Goal: Task Accomplishment & Management: Complete application form

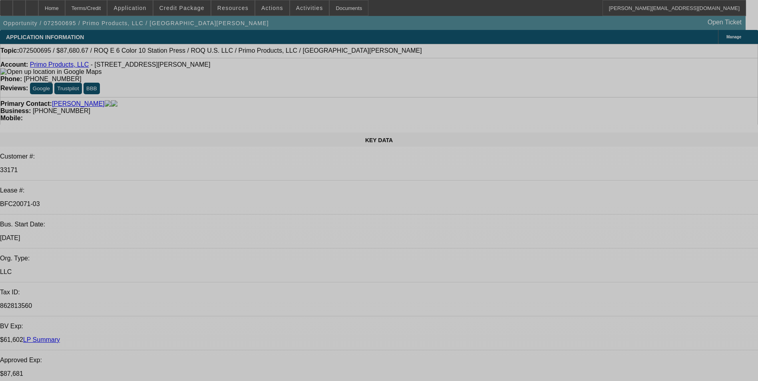
select select "0"
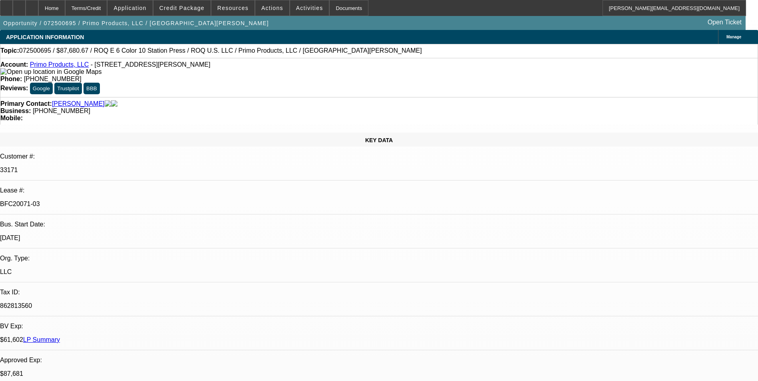
select select "2"
select select "0.1"
select select "0"
select select "2"
select select "0.1"
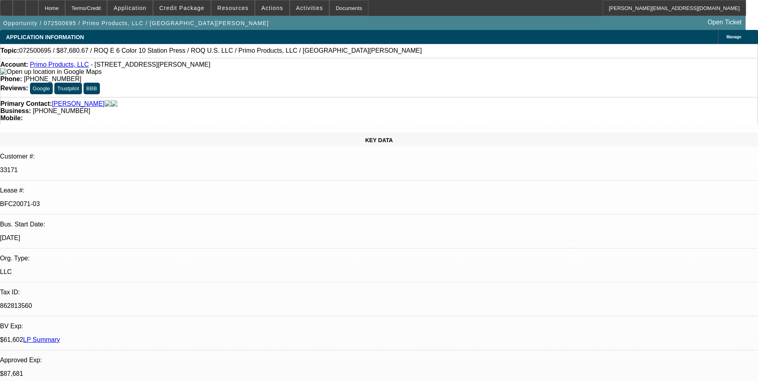
select select "0"
select select "2"
select select "0.1"
select select "0"
select select "2"
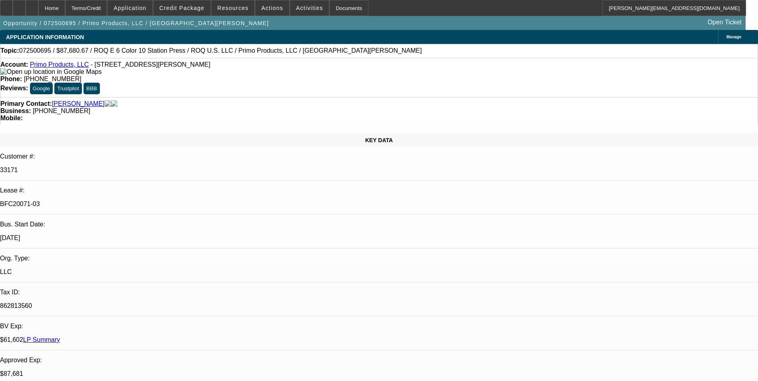
select select "0.1"
select select "1"
select select "2"
select select "4"
select select "1"
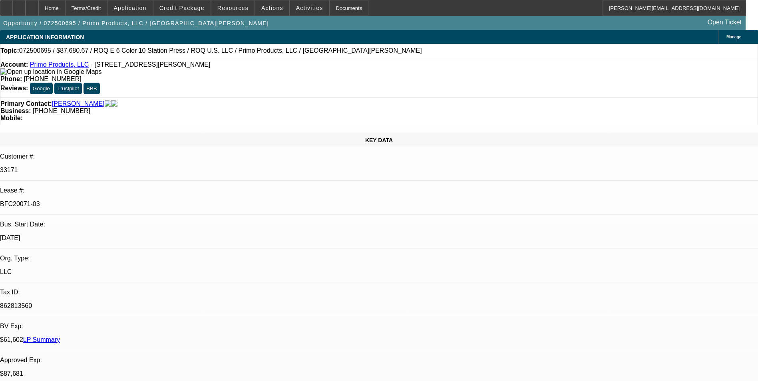
select select "2"
select select "4"
select select "1"
select select "2"
select select "4"
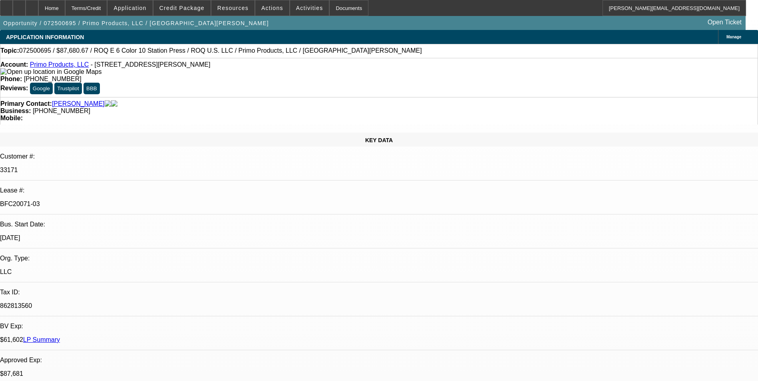
select select "1"
select select "2"
select select "4"
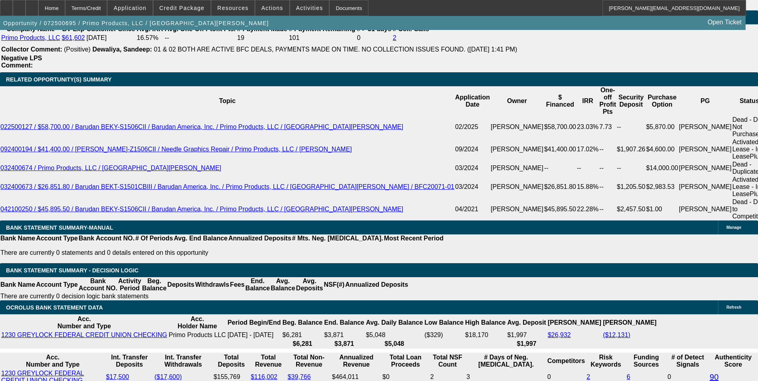
scroll to position [1399, 0]
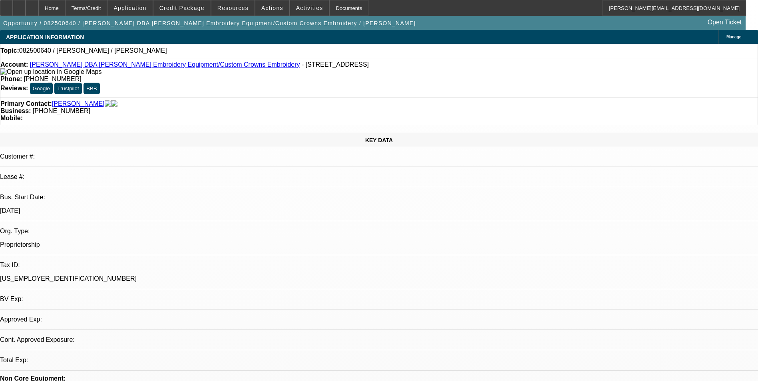
select select "0"
select select "2"
select select "0.1"
select select "1"
select select "2"
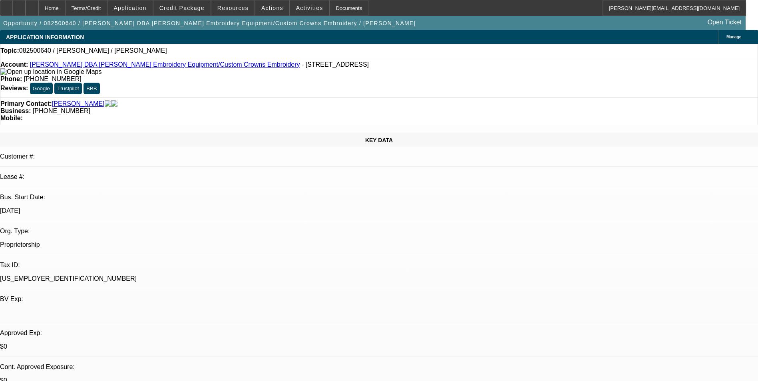
select select "4"
click at [186, 9] on span "Credit Package" at bounding box center [181, 8] width 45 height 6
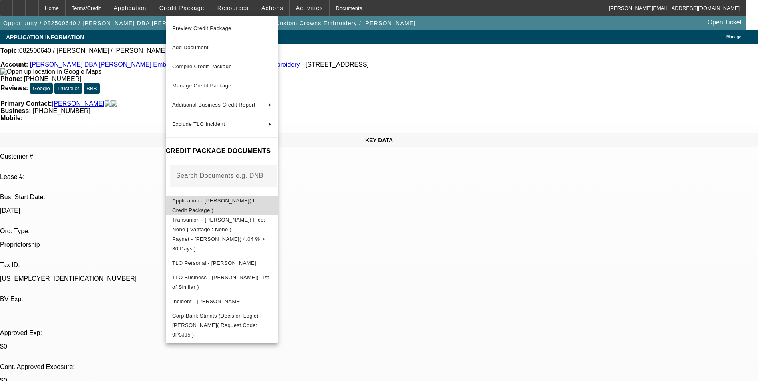
click at [236, 204] on span "Application - Wael Shehata( In Credit Package )" at bounding box center [214, 206] width 85 height 16
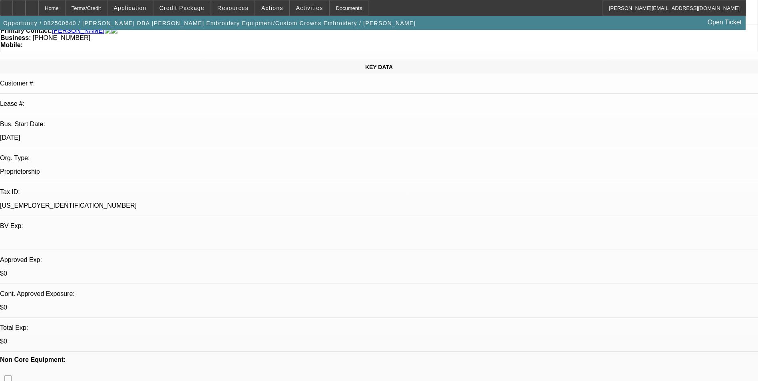
scroll to position [80, 0]
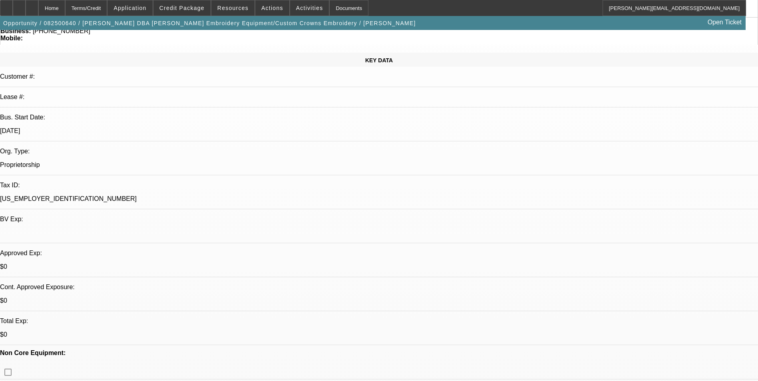
drag, startPoint x: 592, startPoint y: 107, endPoint x: 575, endPoint y: 108, distance: 16.4
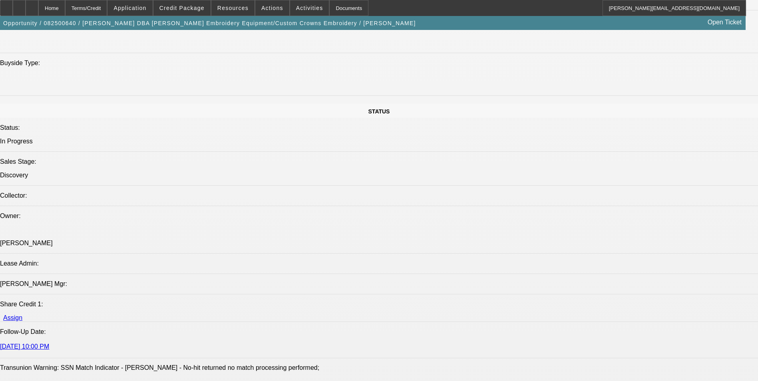
scroll to position [839, 0]
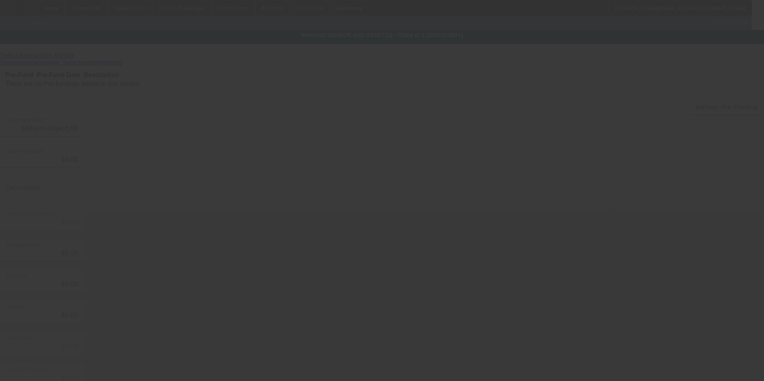
type input "$87,000.00"
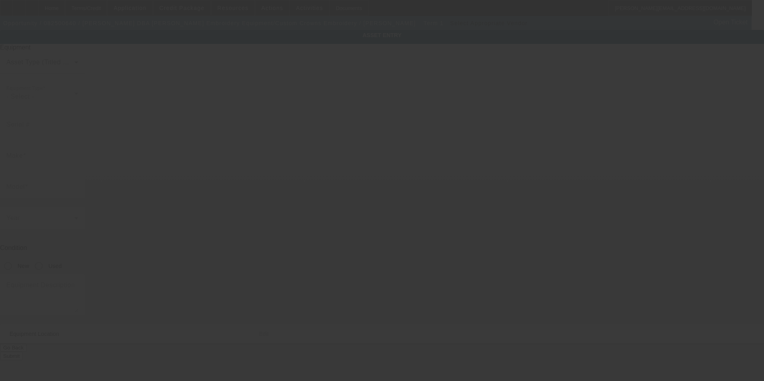
type input "1251 Pomona Rd"
type input "107"
type input "Corona"
type input "92882"
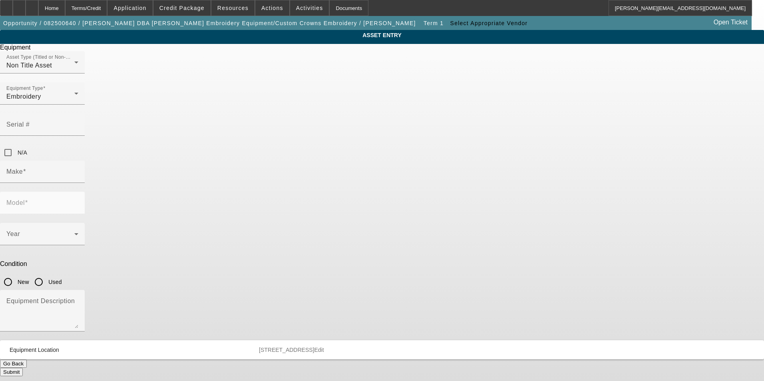
click at [27, 360] on button "Go Back" at bounding box center [13, 364] width 27 height 8
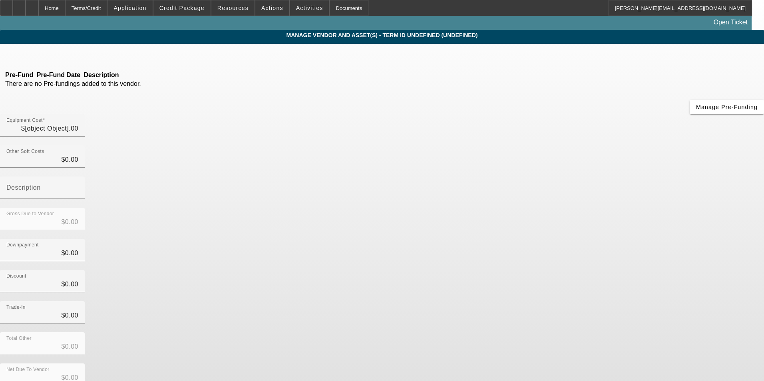
type input "$87,000.00"
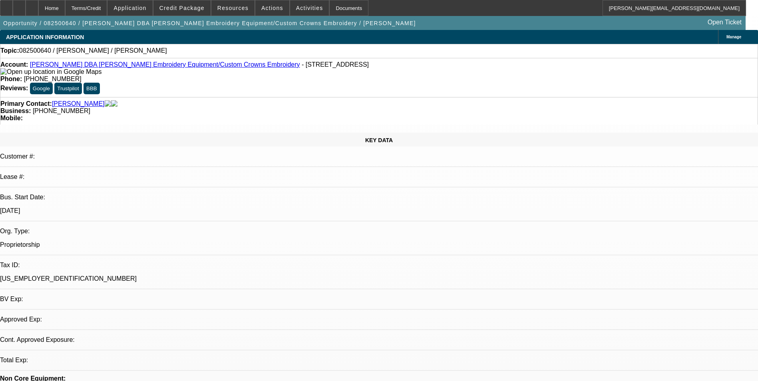
select select "0"
select select "2"
select select "0.1"
select select "4"
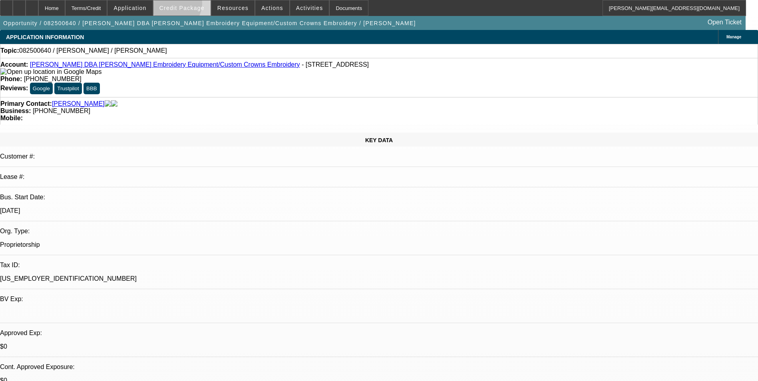
click at [185, 5] on span "Credit Package" at bounding box center [181, 8] width 45 height 6
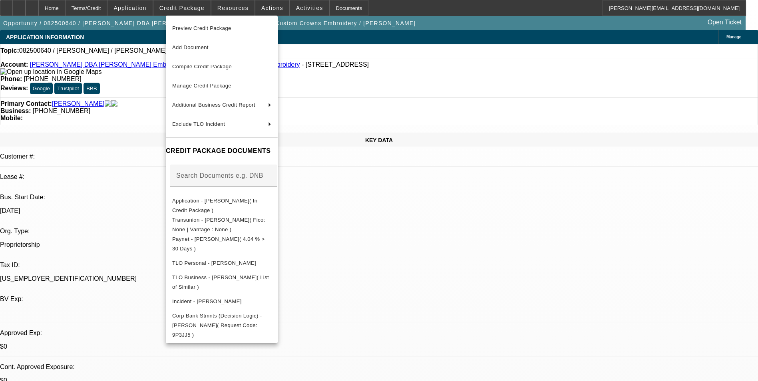
click at [402, 253] on div at bounding box center [379, 190] width 758 height 381
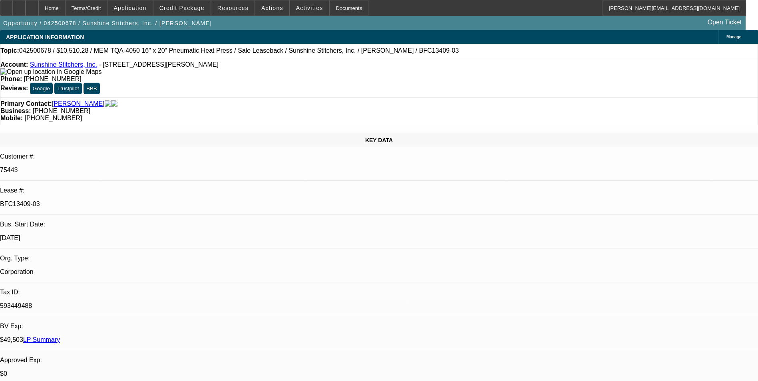
select select "0"
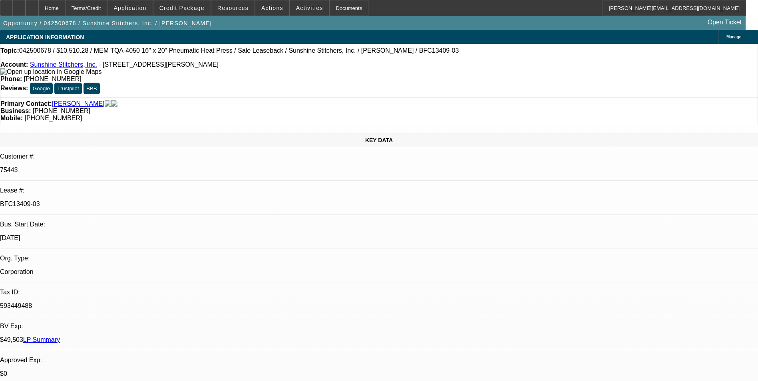
select select "0"
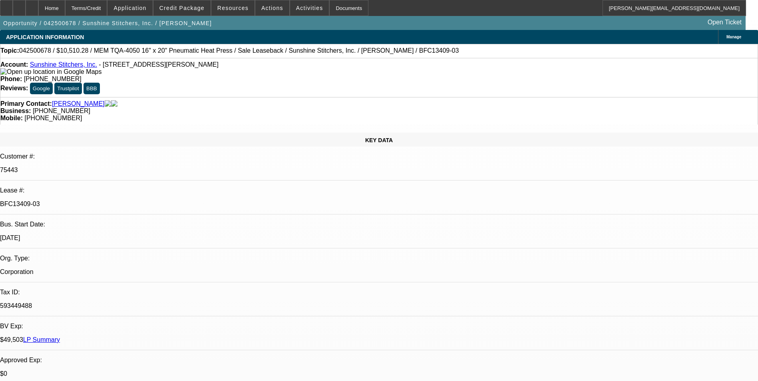
select select "0"
select select "1"
select select "6"
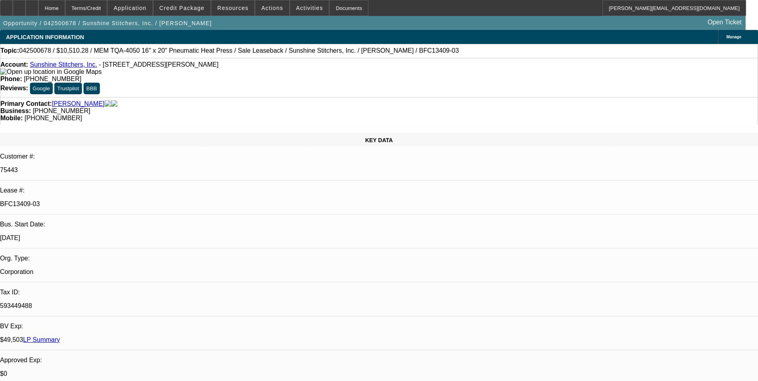
select select "1"
select select "6"
select select "1"
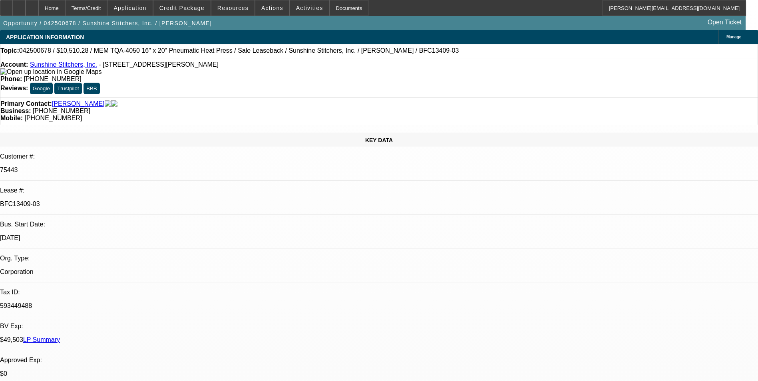
select select "6"
select select "1"
select select "6"
click at [264, 9] on span "Actions" at bounding box center [272, 8] width 22 height 6
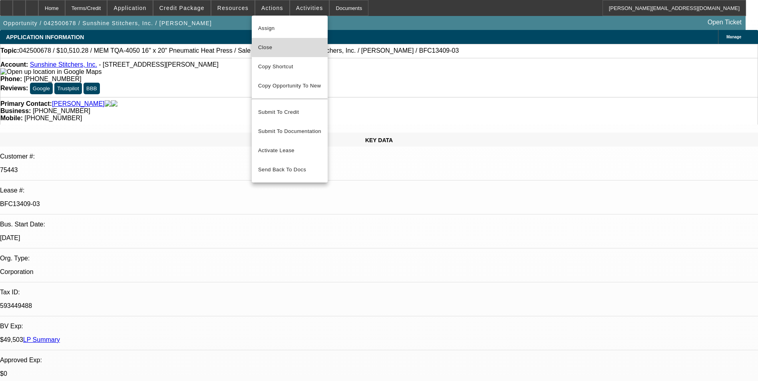
click at [308, 47] on span "Close" at bounding box center [289, 48] width 63 height 10
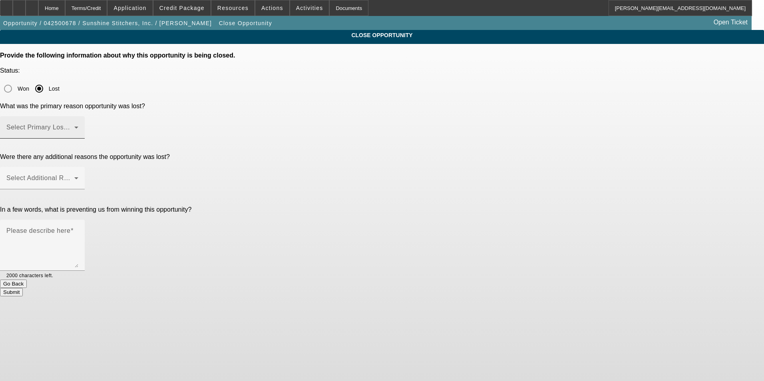
click at [74, 126] on span at bounding box center [40, 131] width 68 height 10
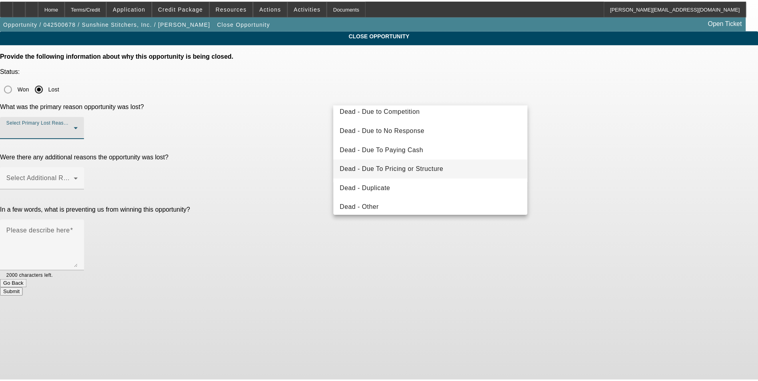
scroll to position [40, 0]
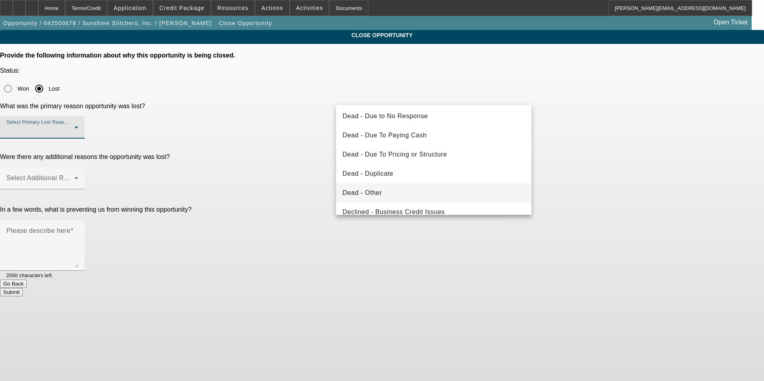
click at [405, 192] on mat-option "Dead - Other" at bounding box center [433, 192] width 195 height 19
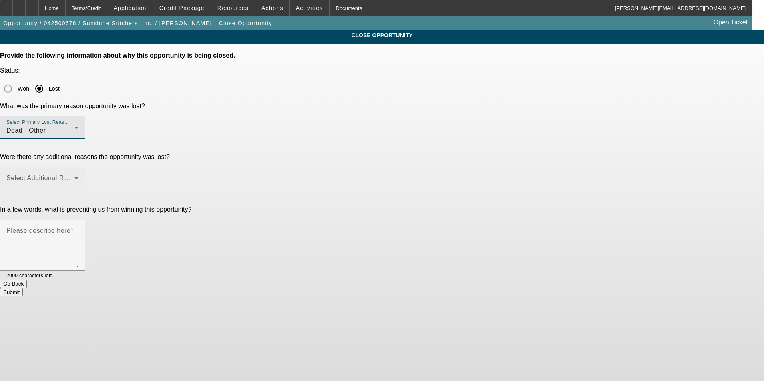
click at [74, 177] on span at bounding box center [40, 182] width 68 height 10
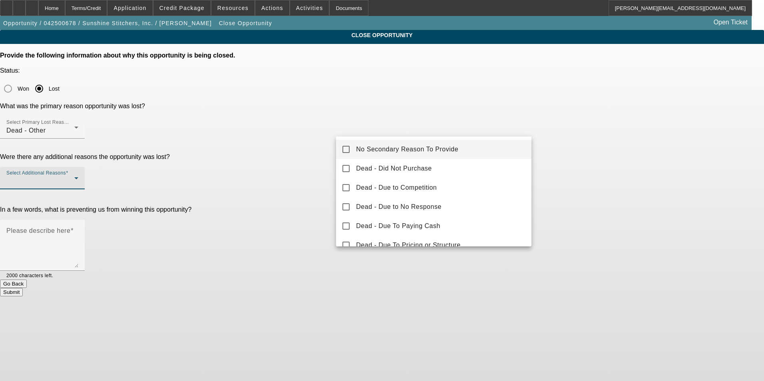
click at [409, 148] on span "No Secondary Reason To Provide" at bounding box center [407, 150] width 102 height 10
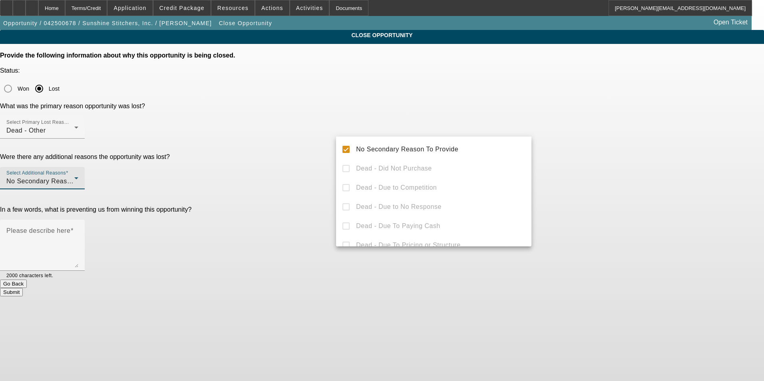
click at [650, 147] on div at bounding box center [382, 190] width 764 height 381
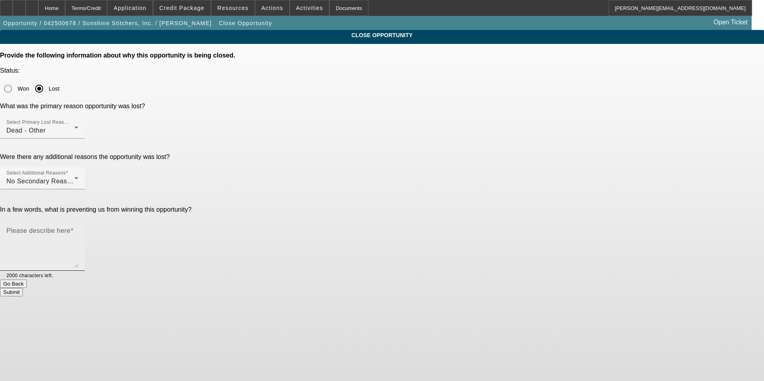
click at [78, 229] on textarea "Please describe here" at bounding box center [42, 248] width 72 height 38
click at [78, 229] on textarea "Customer wanted to do a sale leaseback on this equip he just purchased a few mo…" at bounding box center [42, 248] width 72 height 38
click at [78, 229] on textarea "Customer wanted to do a sale leaseback on this equip they just purchased a few …" at bounding box center [42, 248] width 72 height 38
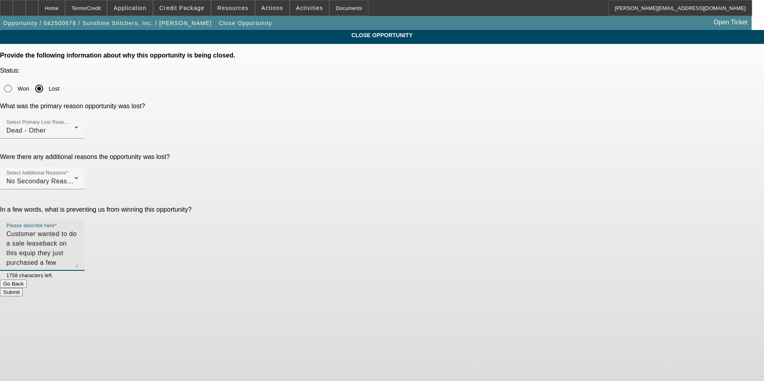
type textarea "Customer wanted to do a sale leaseback on this equip they just purchased a few …"
click at [23, 288] on button "Submit" at bounding box center [11, 292] width 23 height 8
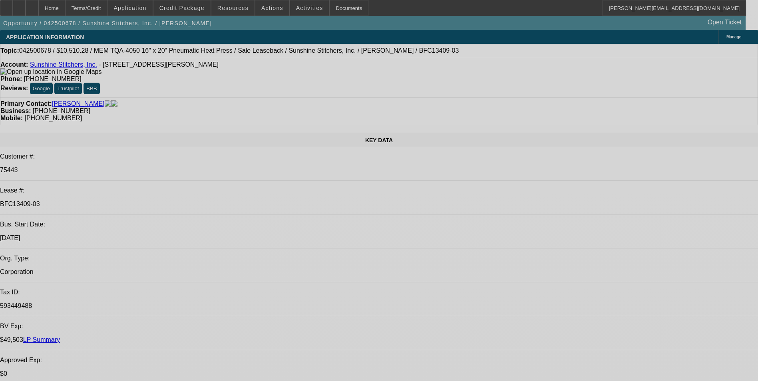
select select "0"
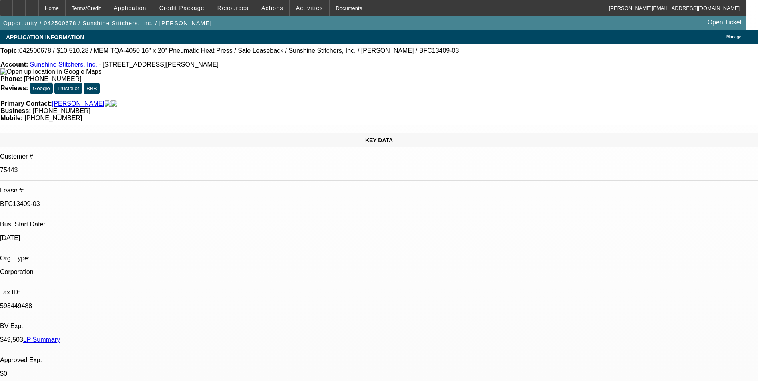
select select "0"
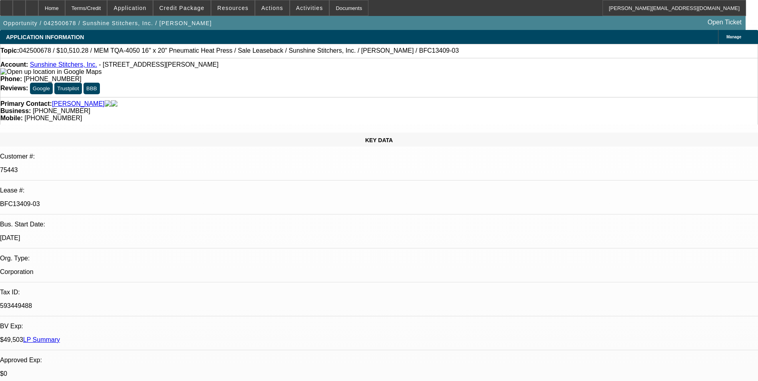
select select "0"
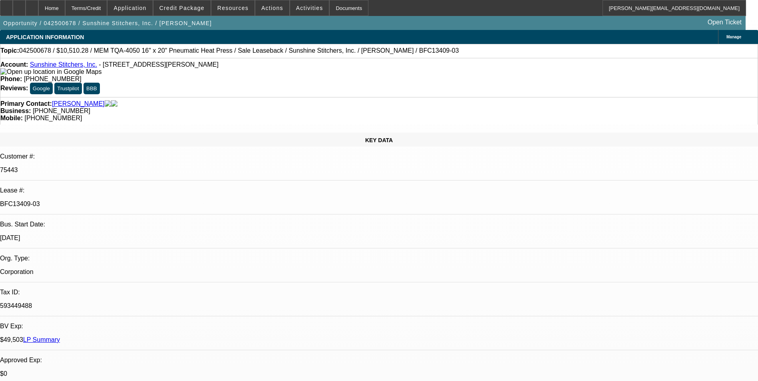
select select "0"
select select "1"
select select "6"
select select "1"
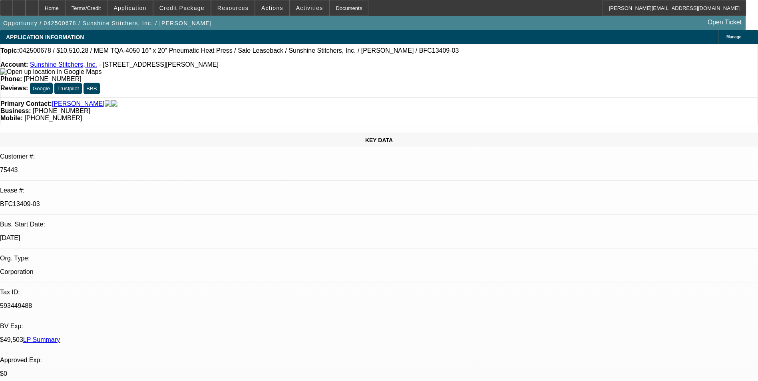
select select "1"
select select "6"
select select "1"
select select "6"
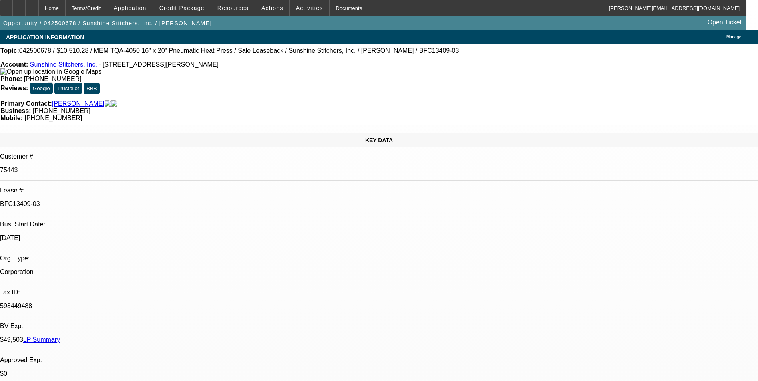
select select "1"
select select "6"
